Goal: Entertainment & Leisure: Consume media (video, audio)

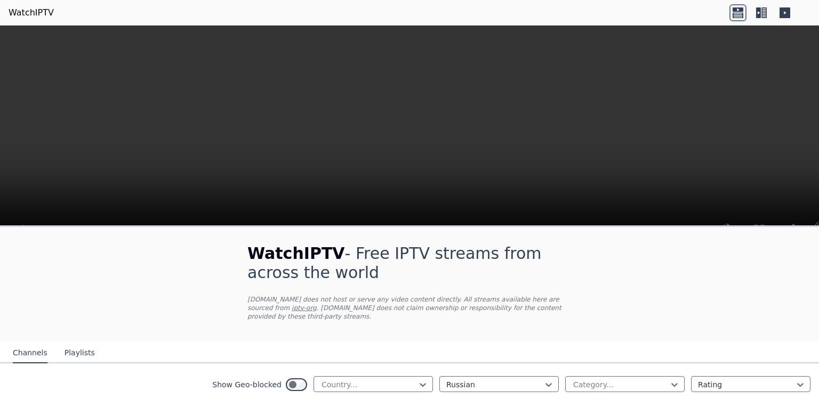
scroll to position [161, 0]
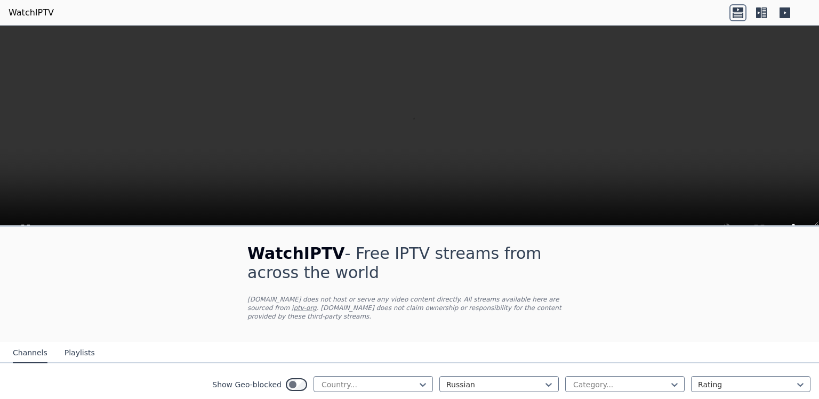
scroll to position [1749, 0]
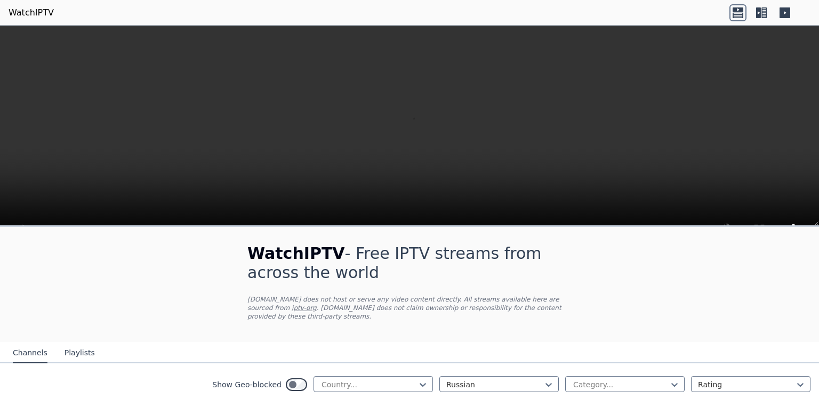
scroll to position [2307, 0]
